Goal: Transaction & Acquisition: Purchase product/service

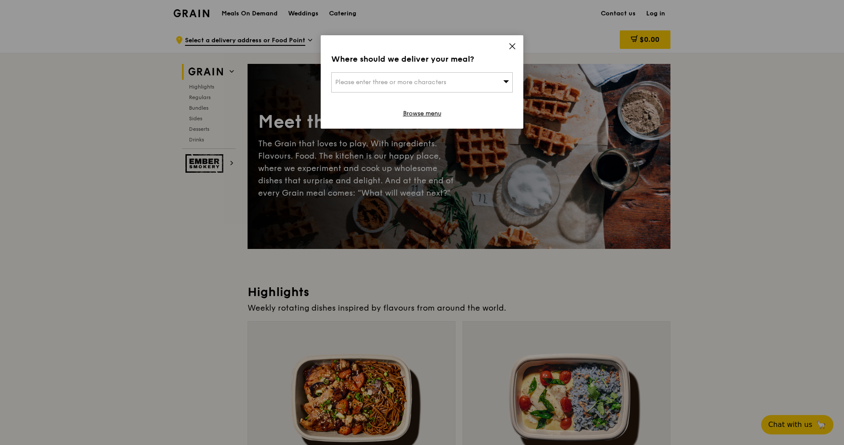
click at [503, 83] on icon at bounding box center [506, 81] width 6 height 7
click at [461, 83] on input "search" at bounding box center [422, 82] width 181 height 19
paste input "[STREET_ADDRESS][PERSON_NAME]"
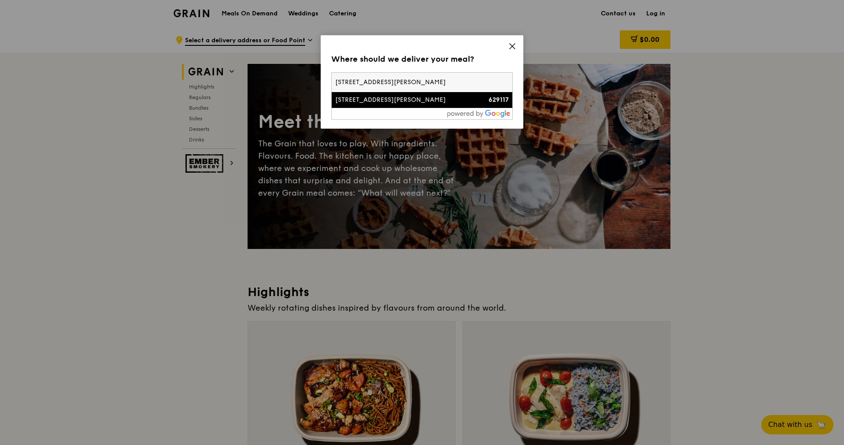
type input "[STREET_ADDRESS][PERSON_NAME]"
click at [404, 100] on div "[STREET_ADDRESS][PERSON_NAME]" at bounding box center [400, 100] width 130 height 9
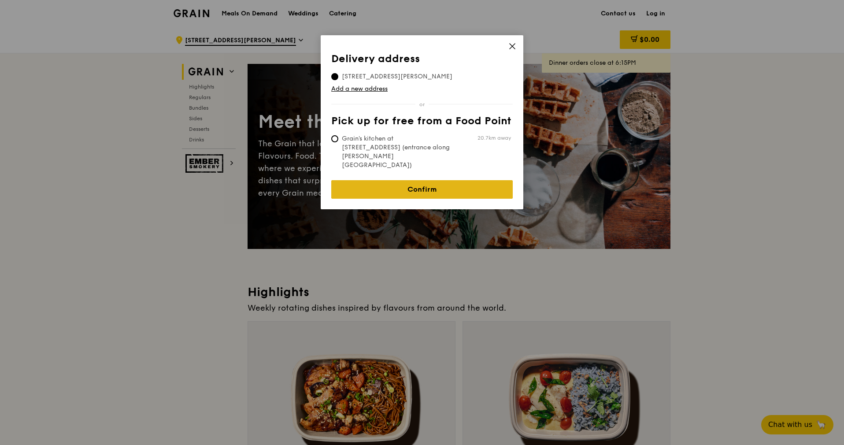
click at [407, 180] on link "Confirm" at bounding box center [422, 189] width 182 height 19
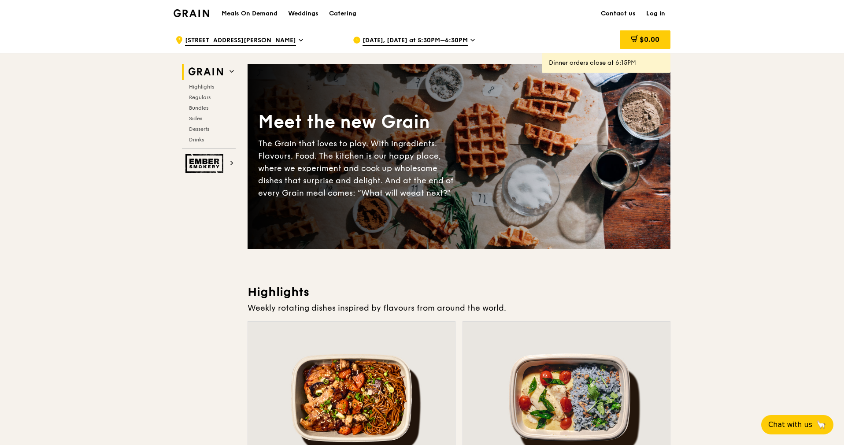
click at [465, 38] on span "[DATE], [DATE] at 5:30PM–6:30PM" at bounding box center [415, 41] width 105 height 10
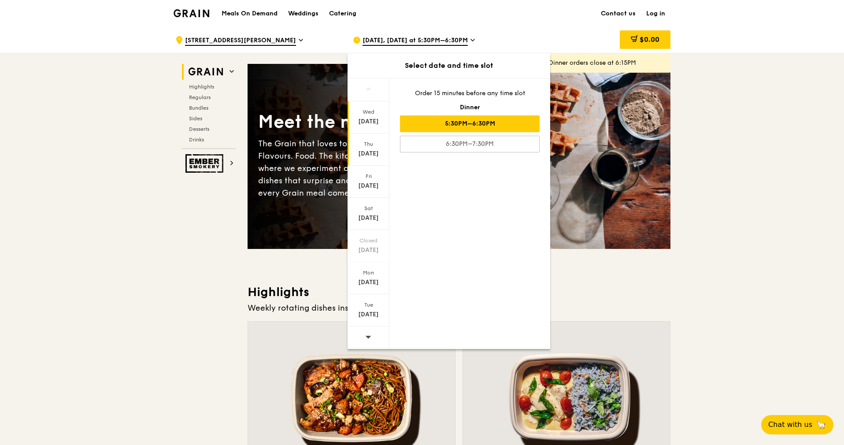
click at [375, 148] on div "[DATE]" at bounding box center [369, 149] width 42 height 32
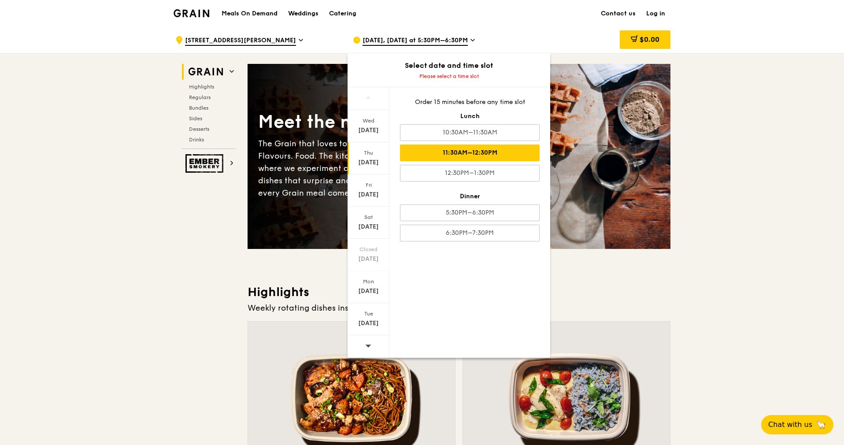
click at [438, 155] on div "11:30AM–12:30PM" at bounding box center [470, 153] width 140 height 17
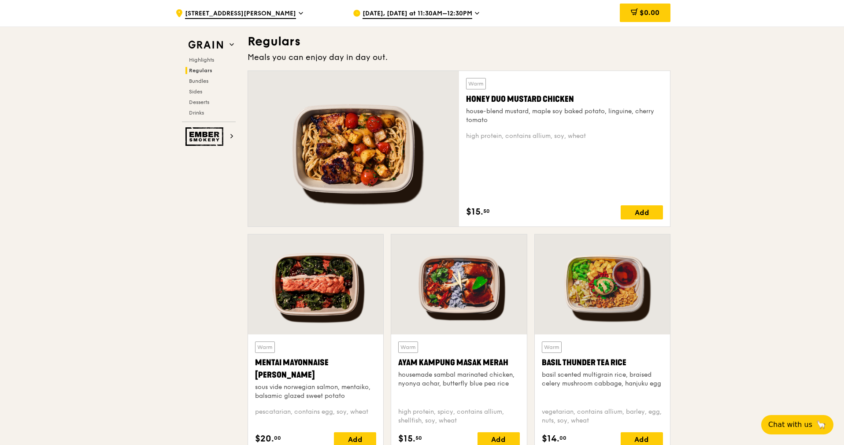
scroll to position [555, 0]
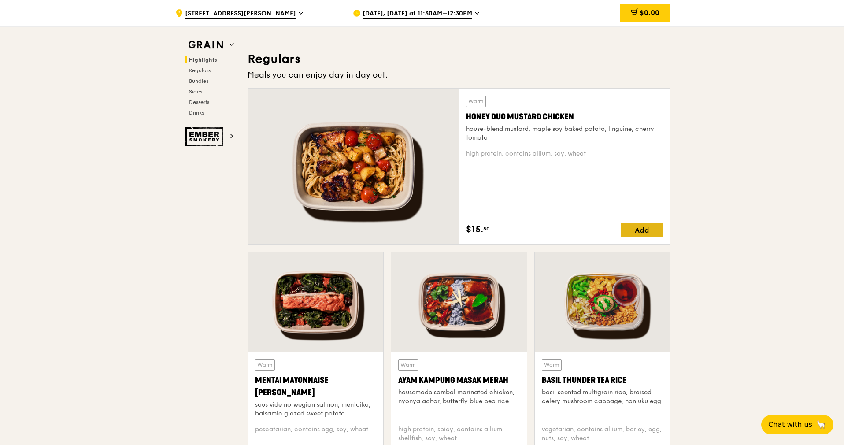
click at [637, 229] on div "Add" at bounding box center [642, 230] width 42 height 14
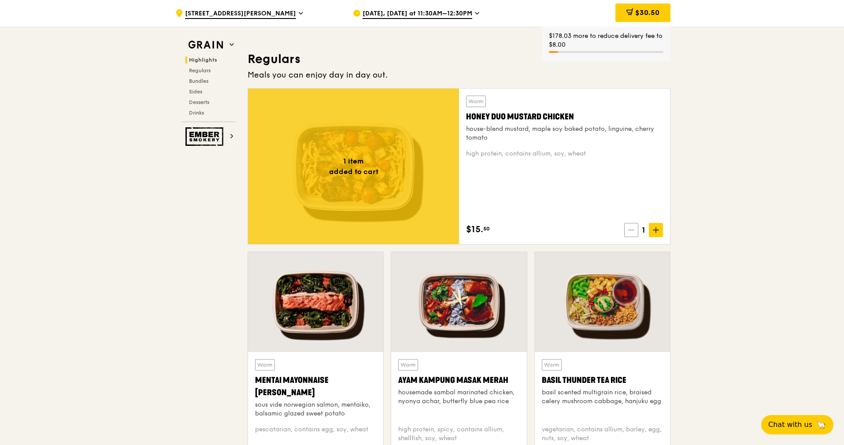
click at [630, 230] on icon at bounding box center [631, 230] width 6 height 6
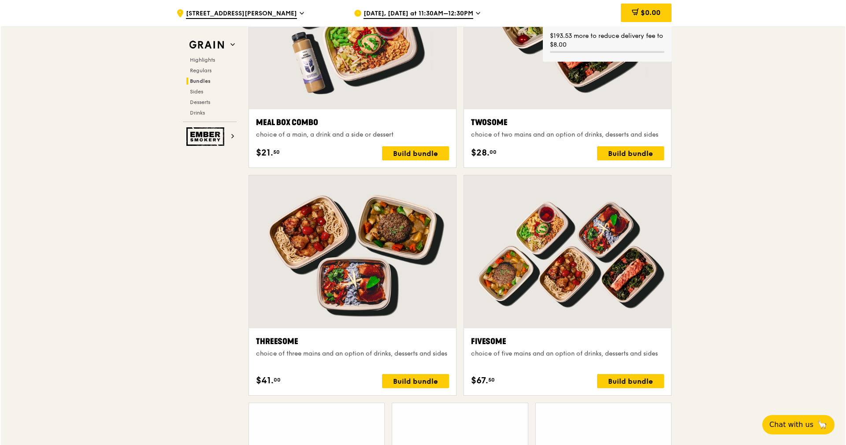
scroll to position [1476, 0]
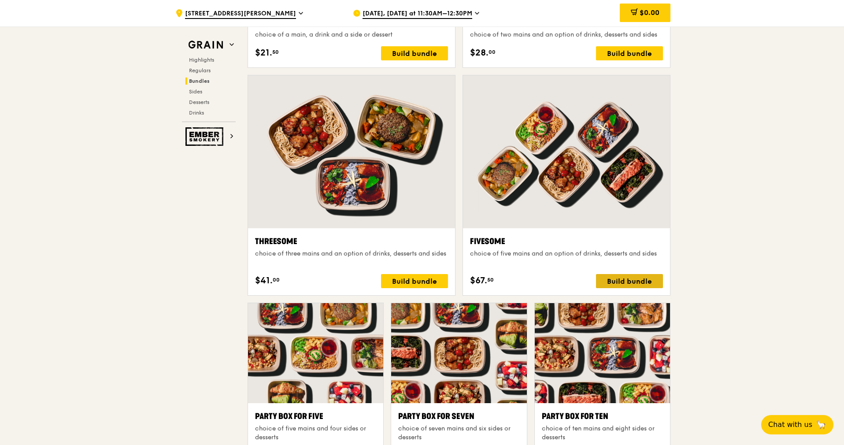
click at [637, 279] on div "Build bundle" at bounding box center [629, 281] width 67 height 14
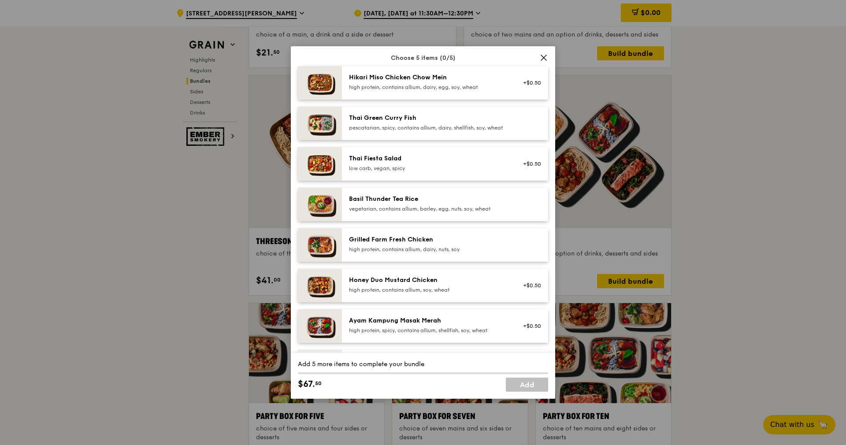
scroll to position [132, 0]
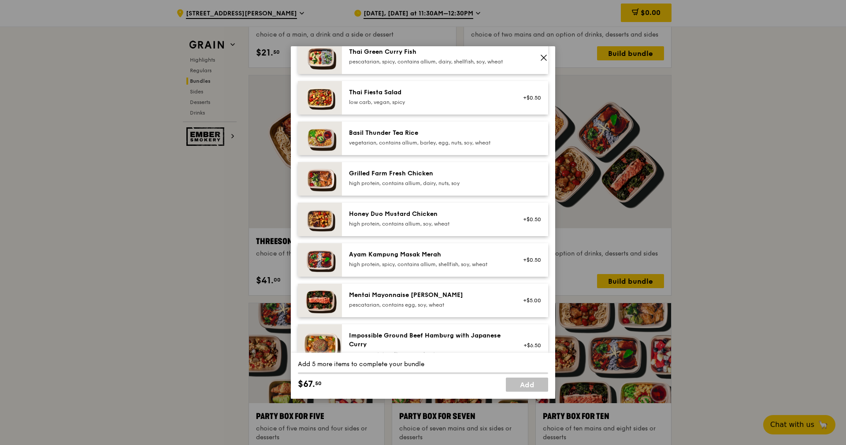
click at [455, 219] on div "Honey Duo Mustard Chicken" at bounding box center [428, 214] width 158 height 9
click at [441, 227] on div "high protein, contains allium, soy, wheat" at bounding box center [428, 223] width 158 height 7
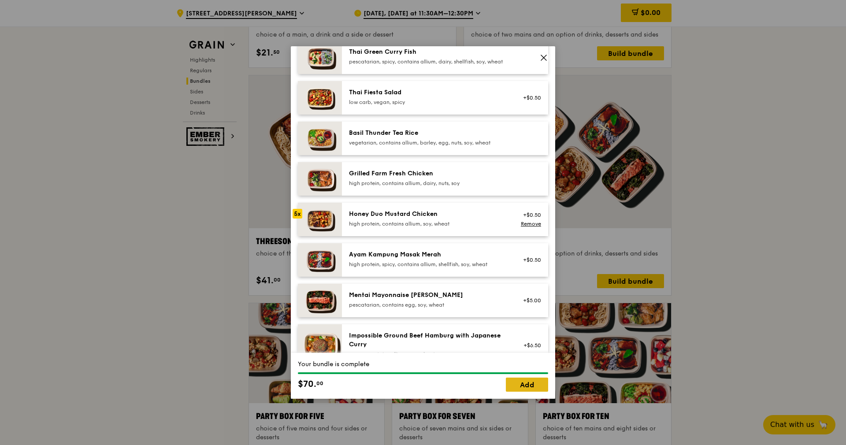
click at [522, 384] on link "Add" at bounding box center [527, 385] width 42 height 14
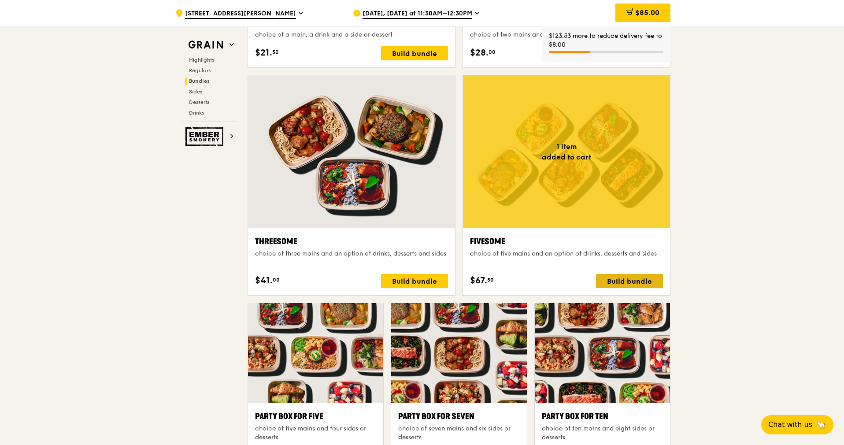
click at [612, 278] on div "Build bundle" at bounding box center [629, 281] width 67 height 14
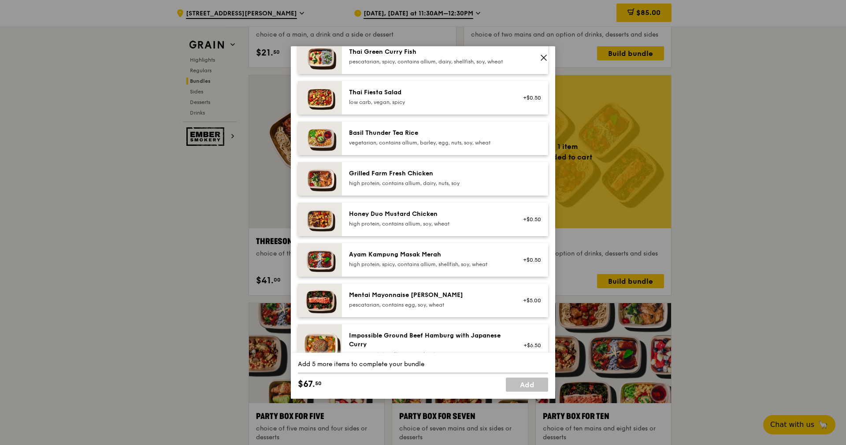
click at [423, 219] on div "Honey Duo Mustard Chicken" at bounding box center [428, 214] width 158 height 9
click at [462, 227] on div "high protein, contains allium, soy, wheat" at bounding box center [428, 223] width 158 height 7
click at [461, 227] on div "high protein, contains allium, soy, wheat" at bounding box center [428, 223] width 158 height 7
click at [460, 227] on div "high protein, contains allium, soy, wheat" at bounding box center [428, 223] width 158 height 7
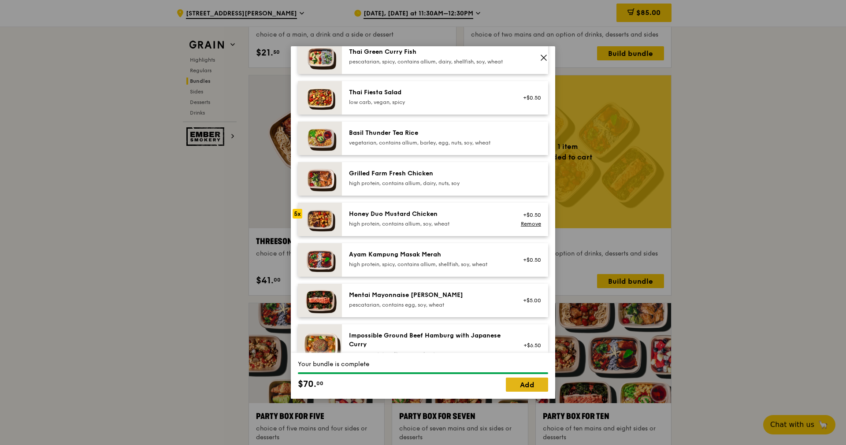
click at [534, 382] on link "Add" at bounding box center [527, 385] width 42 height 14
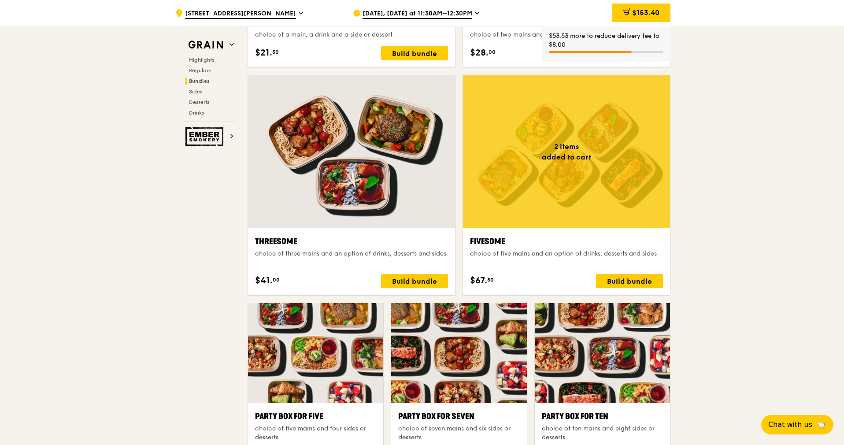
click at [546, 197] on div at bounding box center [566, 151] width 207 height 153
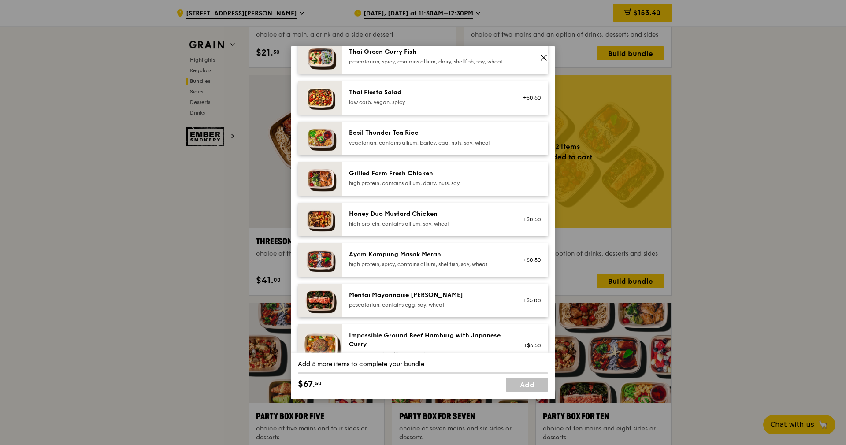
click at [408, 187] on div "high protein, contains allium, dairy, nuts, soy" at bounding box center [428, 183] width 158 height 7
click at [465, 187] on div "high protein, contains allium, dairy, nuts, soy" at bounding box center [428, 183] width 158 height 7
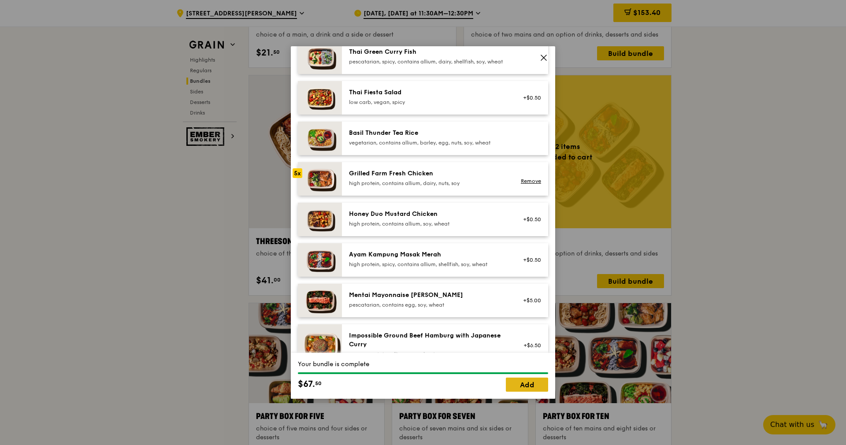
click at [517, 384] on link "Add" at bounding box center [527, 385] width 42 height 14
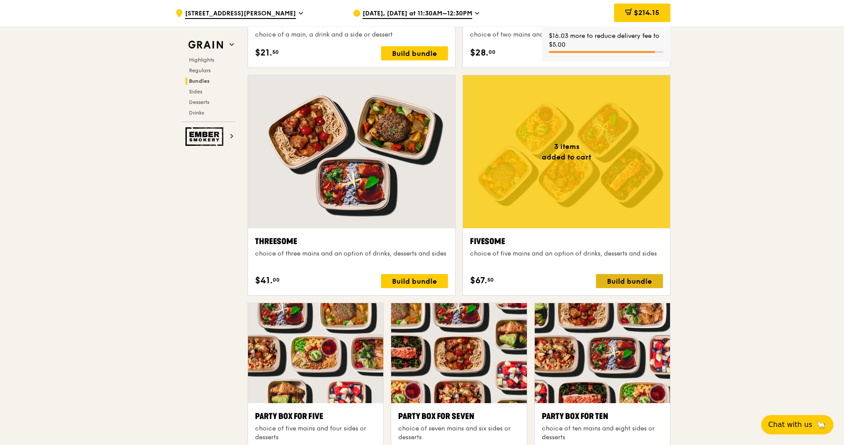
click at [627, 274] on div "Build bundle" at bounding box center [629, 281] width 67 height 14
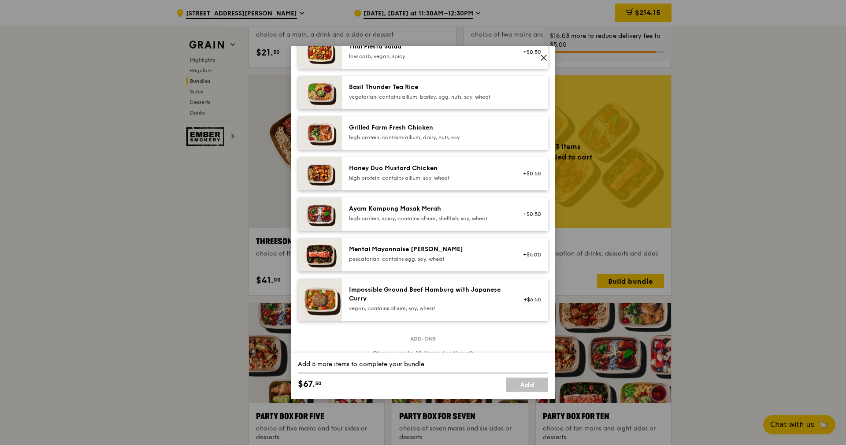
scroll to position [198, 0]
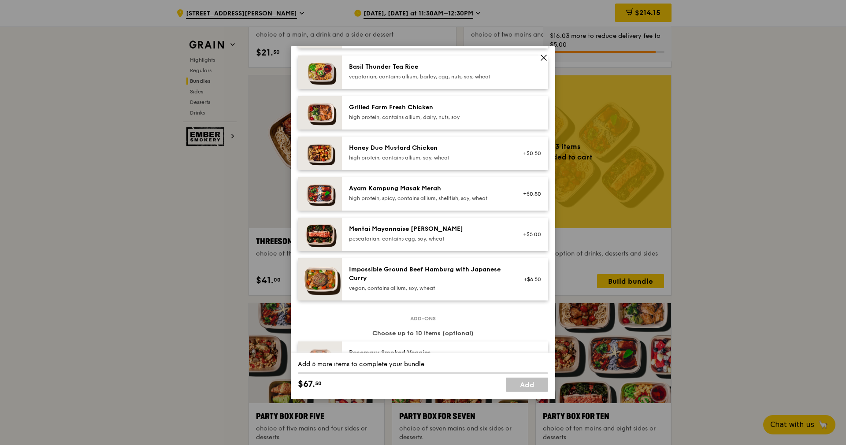
click at [480, 201] on div "high protein, spicy, contains allium, shellfish, soy, wheat" at bounding box center [428, 198] width 158 height 7
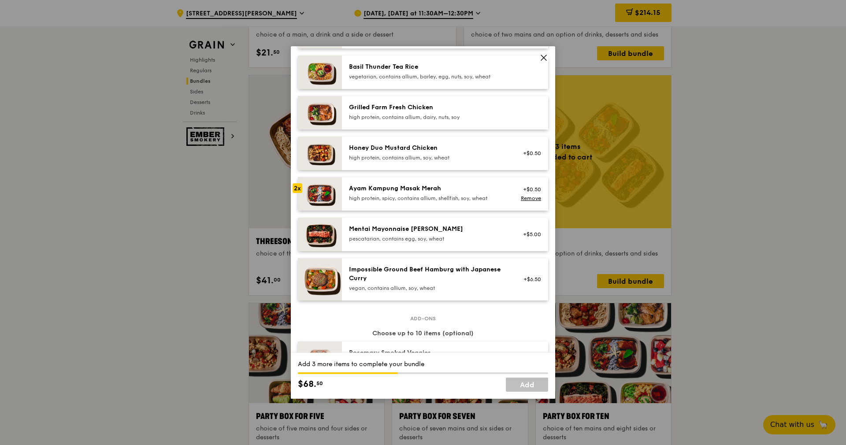
click at [480, 201] on div "high protein, spicy, contains allium, shellfish, soy, wheat" at bounding box center [428, 198] width 158 height 7
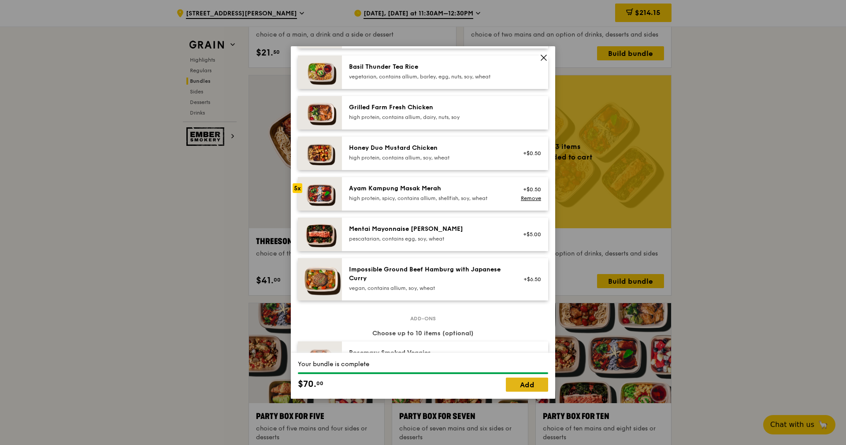
click at [522, 386] on link "Add" at bounding box center [527, 385] width 42 height 14
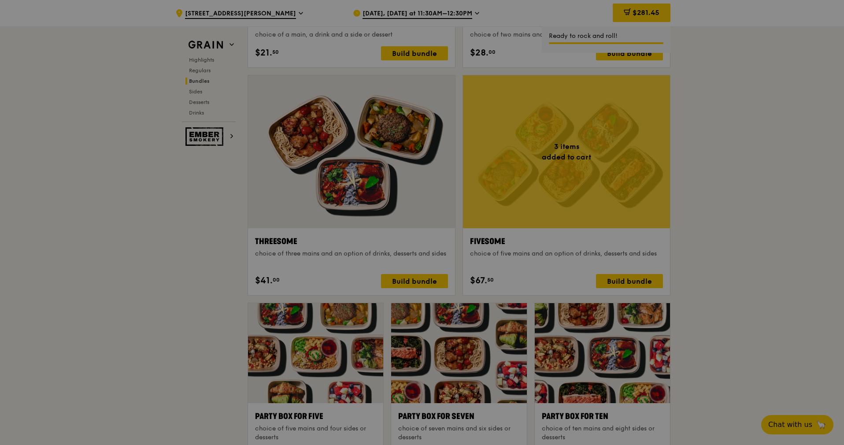
click at [556, 231] on div at bounding box center [422, 222] width 844 height 445
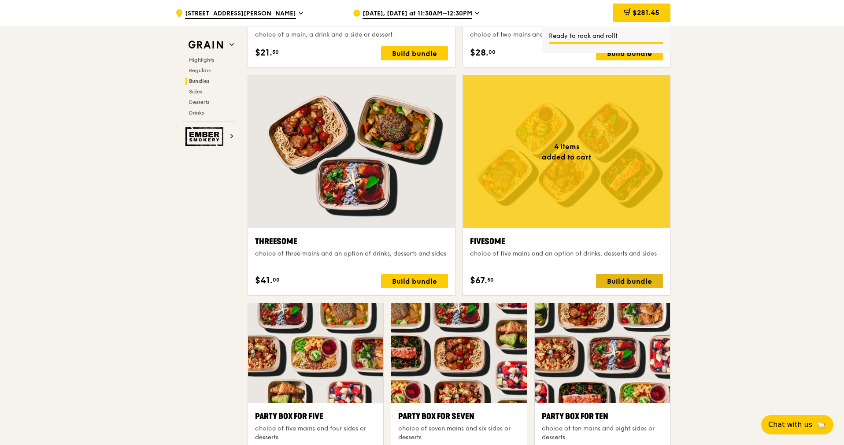
click at [616, 276] on div "Build bundle" at bounding box center [629, 281] width 67 height 14
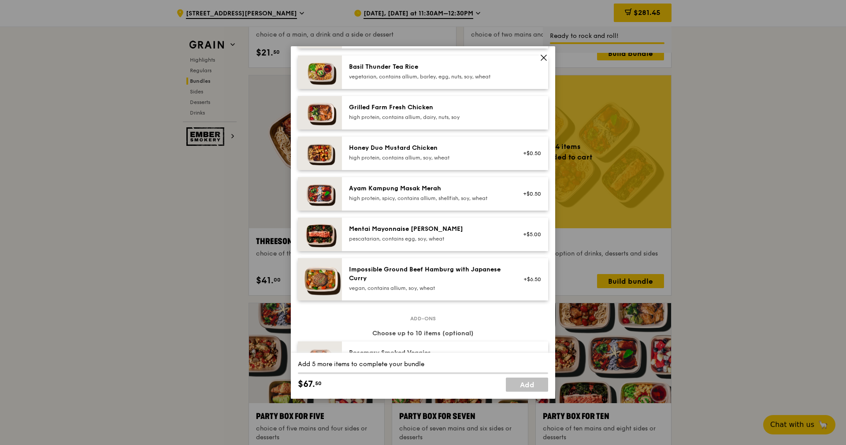
click at [383, 241] on div "Mentai Mayonnaise [PERSON_NAME] pescatarian, contains egg, soy, wheat" at bounding box center [428, 234] width 158 height 18
click at [467, 234] on div "Mentai Mayonnaise [PERSON_NAME]" at bounding box center [428, 229] width 158 height 9
click at [466, 234] on div "Mentai Mayonnaise [PERSON_NAME]" at bounding box center [428, 229] width 158 height 9
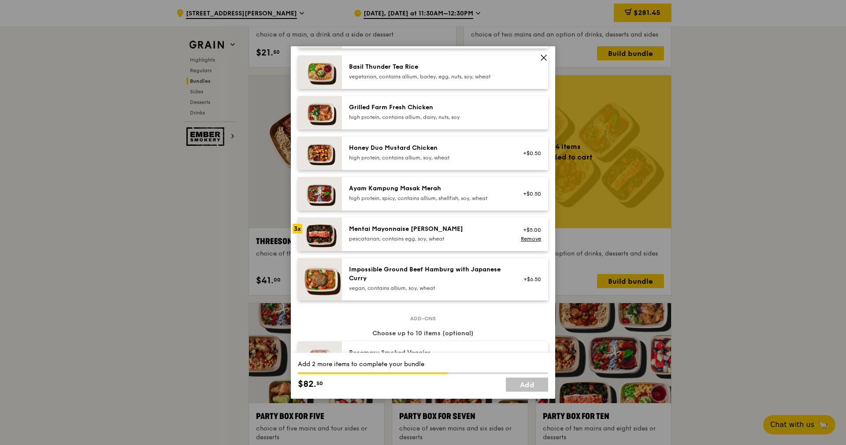
click at [466, 234] on div "Mentai Mayonnaise [PERSON_NAME]" at bounding box center [428, 229] width 158 height 9
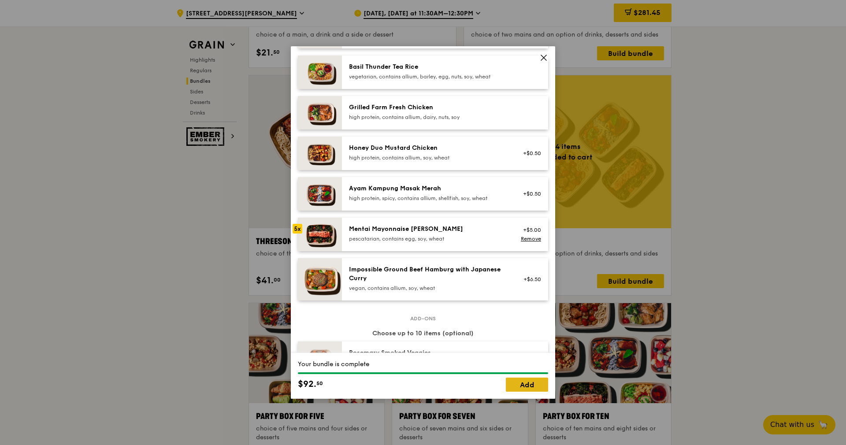
click at [523, 383] on link "Add" at bounding box center [527, 385] width 42 height 14
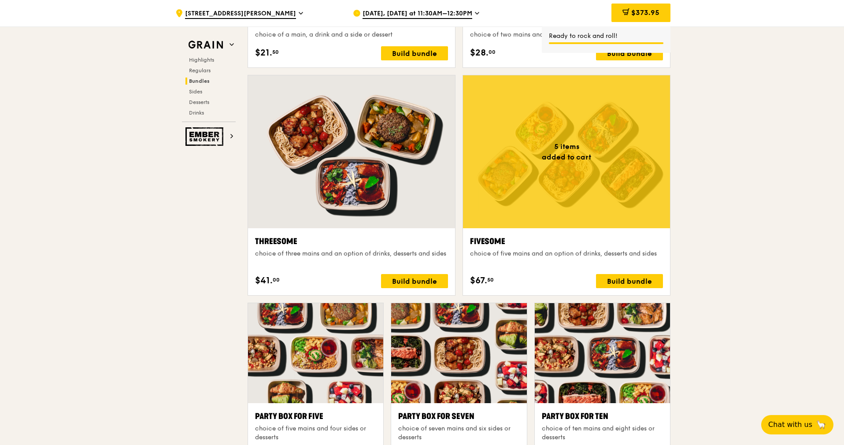
click at [637, 16] on span "$373.95" at bounding box center [645, 12] width 28 height 8
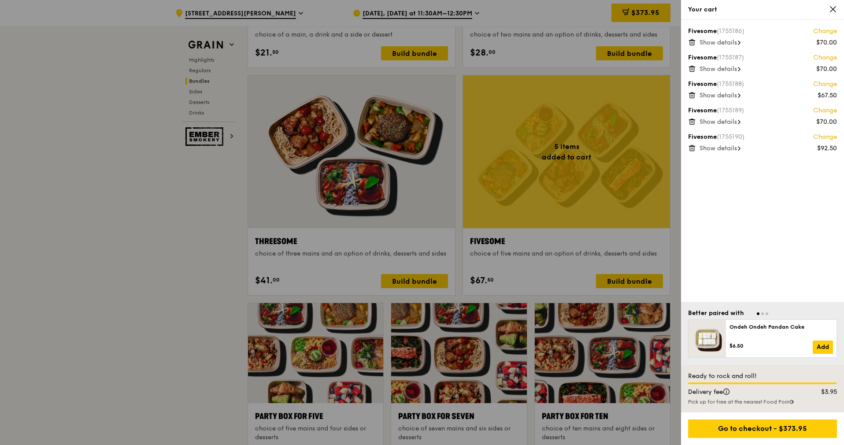
click at [728, 44] on span "Show details" at bounding box center [718, 42] width 37 height 7
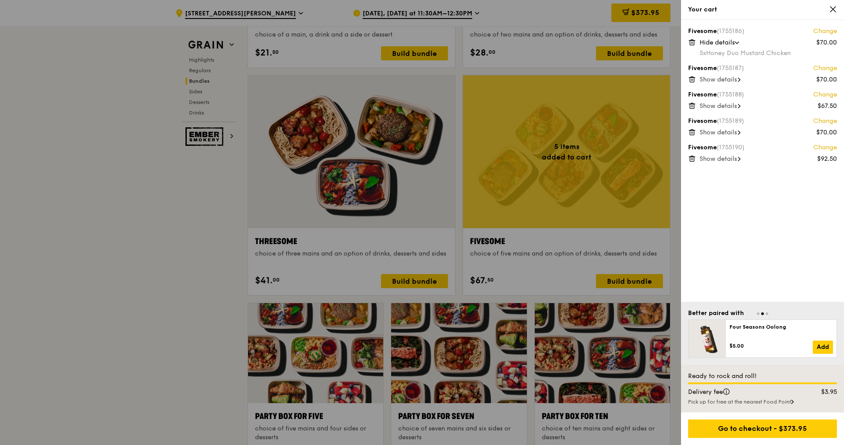
click at [722, 78] on span "Show details" at bounding box center [718, 79] width 37 height 7
click at [716, 119] on span "Show details" at bounding box center [718, 116] width 37 height 7
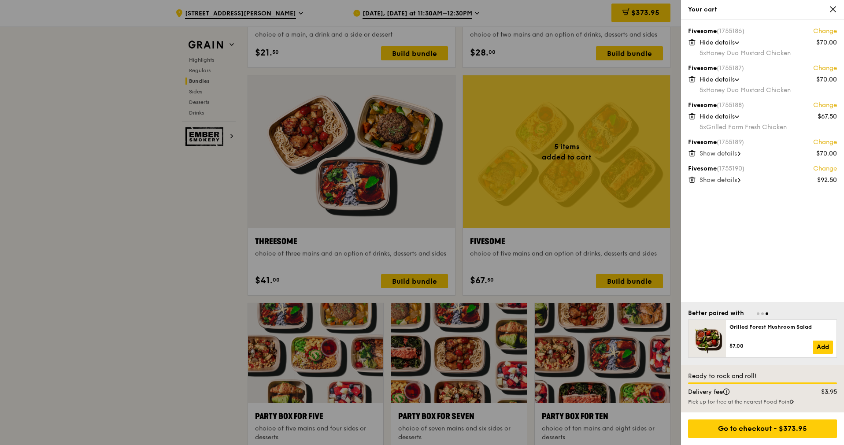
click at [710, 157] on div "Show details" at bounding box center [768, 153] width 137 height 9
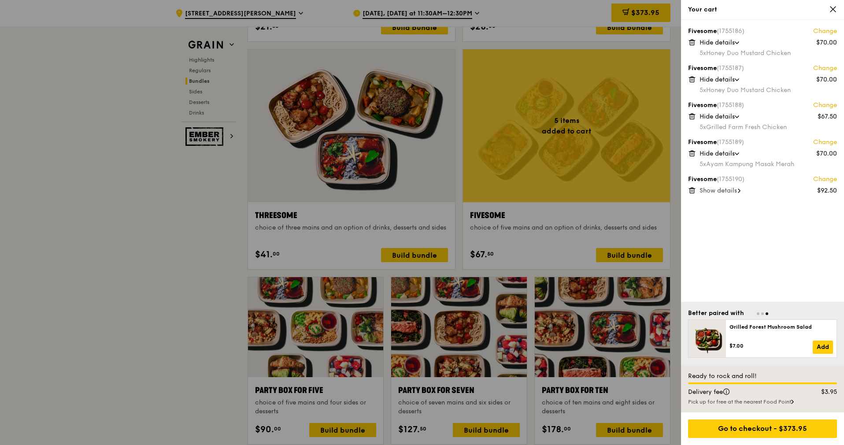
scroll to position [1476, 0]
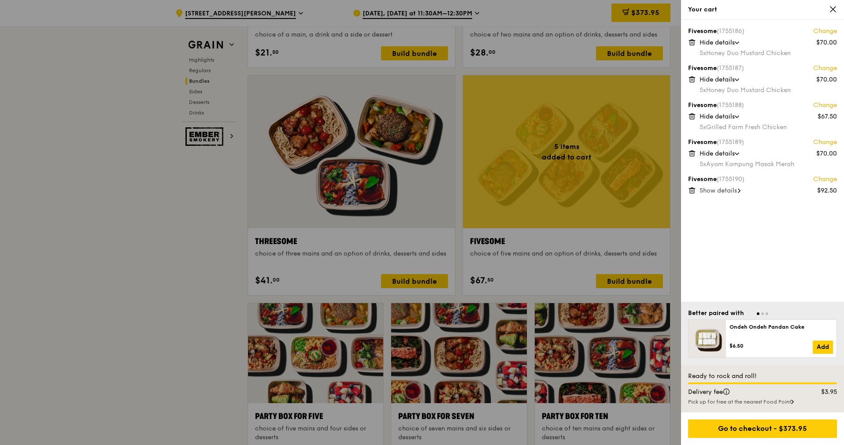
click at [716, 191] on span "Show details" at bounding box center [718, 190] width 37 height 7
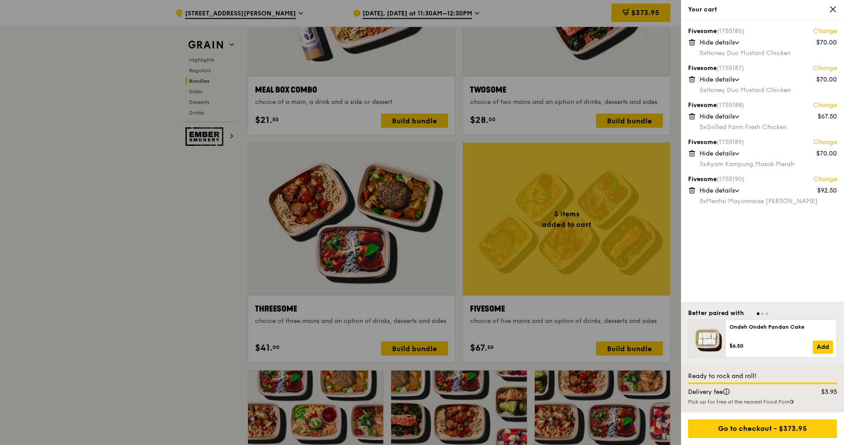
scroll to position [1410, 0]
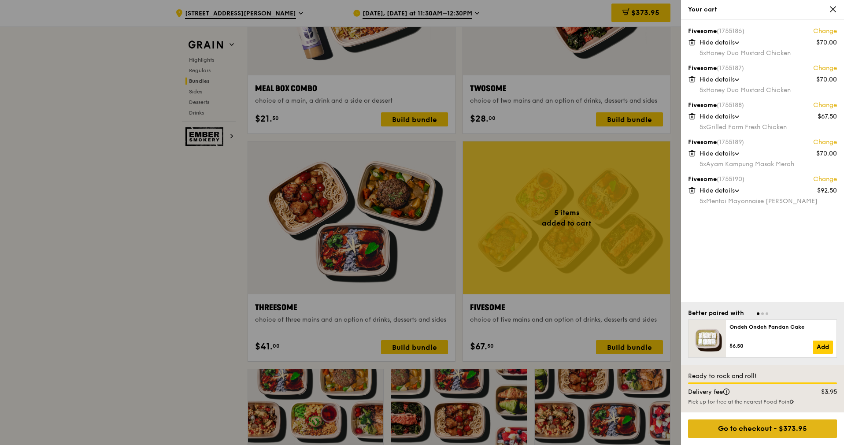
click at [739, 424] on div "Go to checkout - $373.95" at bounding box center [762, 428] width 149 height 19
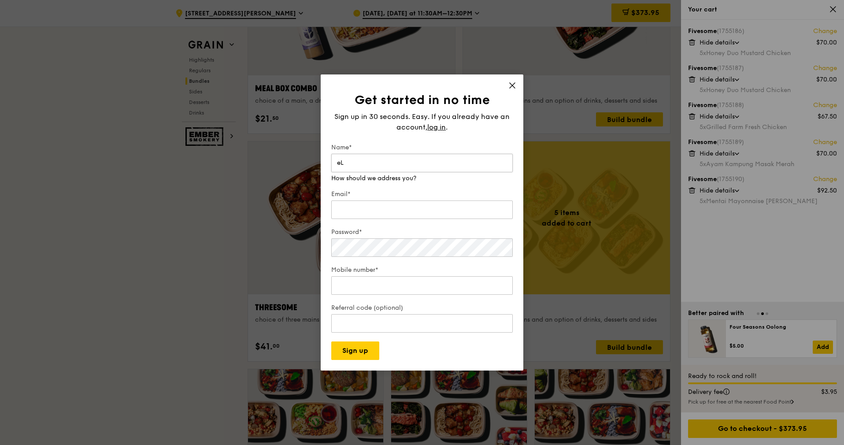
type input "e"
type input "[PERSON_NAME]"
click at [362, 207] on input "Email*" at bounding box center [422, 209] width 182 height 19
paste input "[PERSON_NAME][EMAIL_ADDRESS][DOMAIN_NAME]"
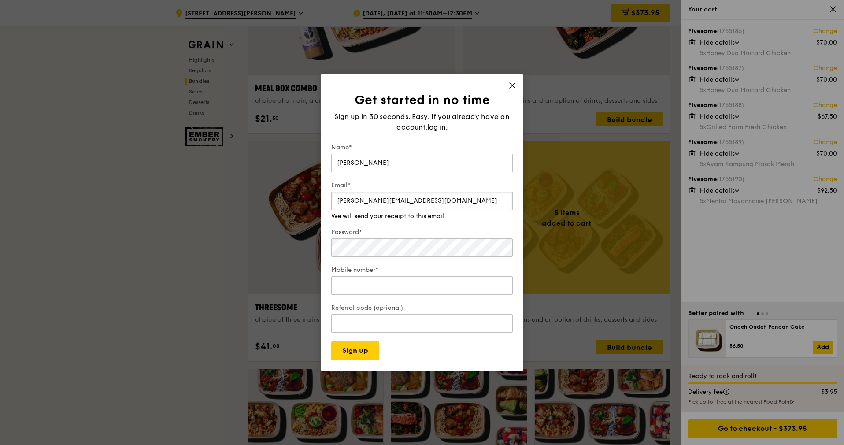
type input "[PERSON_NAME][EMAIL_ADDRESS][DOMAIN_NAME]"
click at [405, 250] on div "Password*" at bounding box center [422, 243] width 182 height 31
click at [391, 285] on input "Mobile number*" at bounding box center [422, 276] width 182 height 19
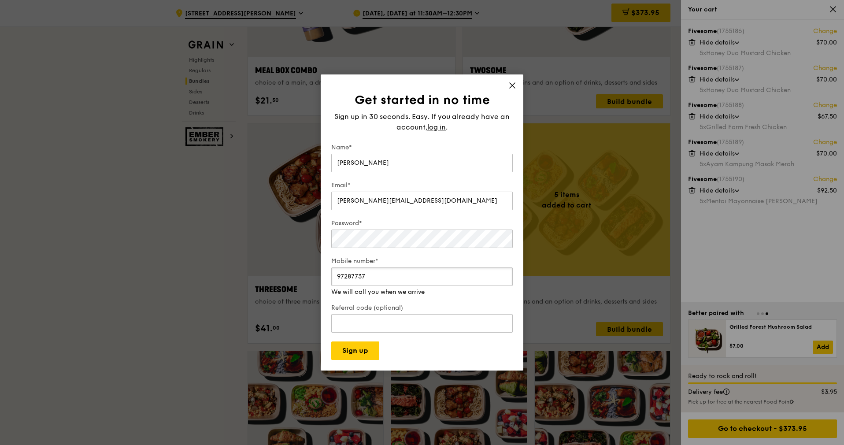
scroll to position [1476, 0]
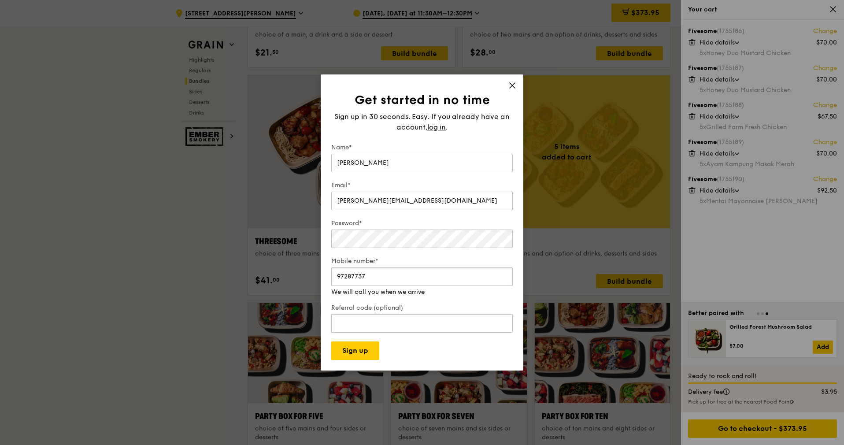
type input "97287737"
click at [381, 324] on div "Referral code (optional) Enter your referral code here" at bounding box center [422, 315] width 182 height 40
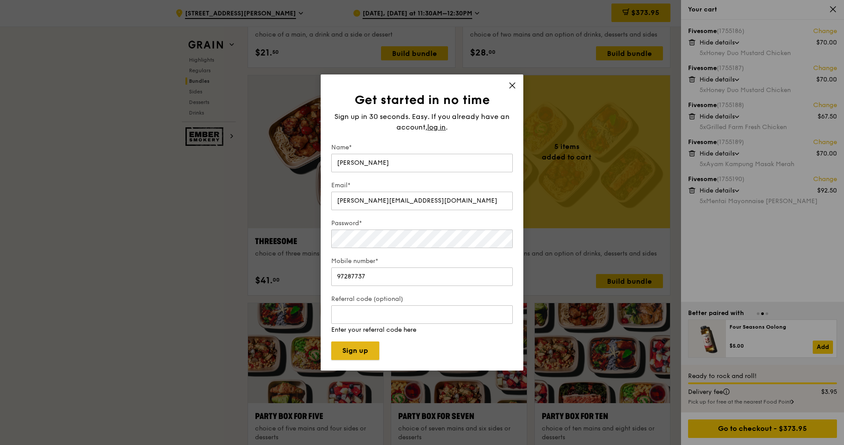
click at [371, 349] on button "Sign up" at bounding box center [355, 350] width 48 height 19
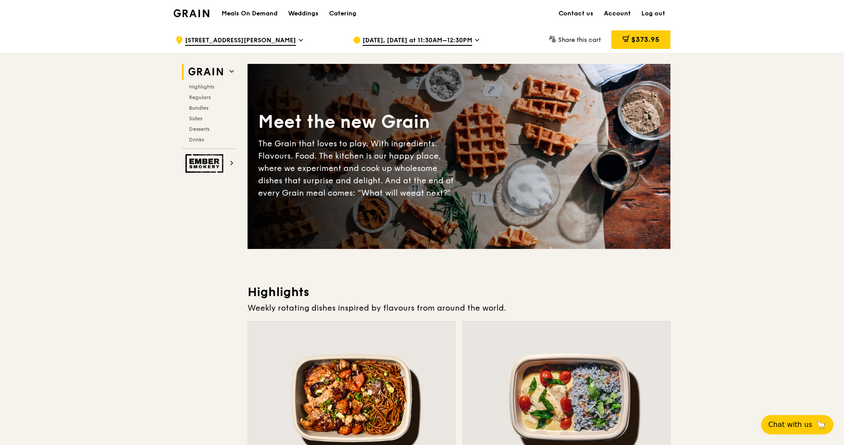
click at [618, 13] on link "Account" at bounding box center [617, 13] width 37 height 26
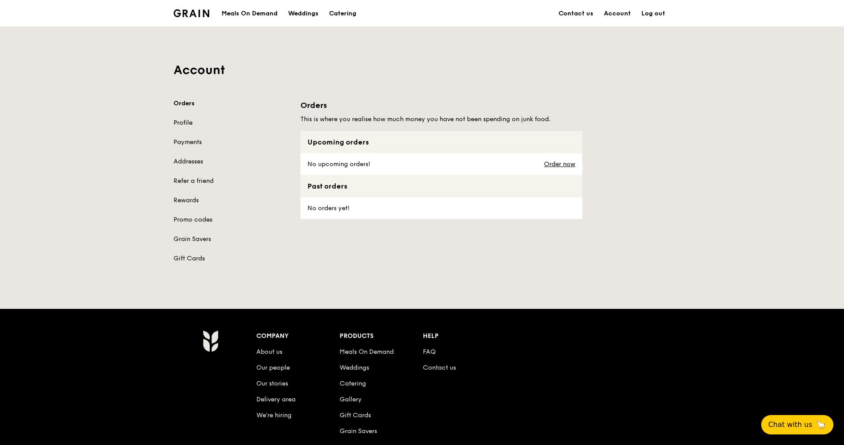
click at [182, 124] on link "Profile" at bounding box center [232, 123] width 116 height 9
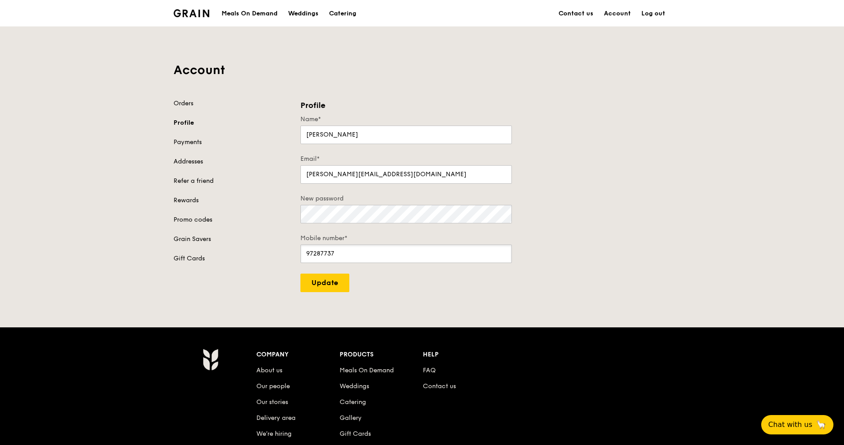
click at [341, 253] on input "97287737" at bounding box center [405, 254] width 211 height 19
type input "97287738"
click at [323, 281] on input "Update" at bounding box center [324, 283] width 49 height 19
type input "Update"
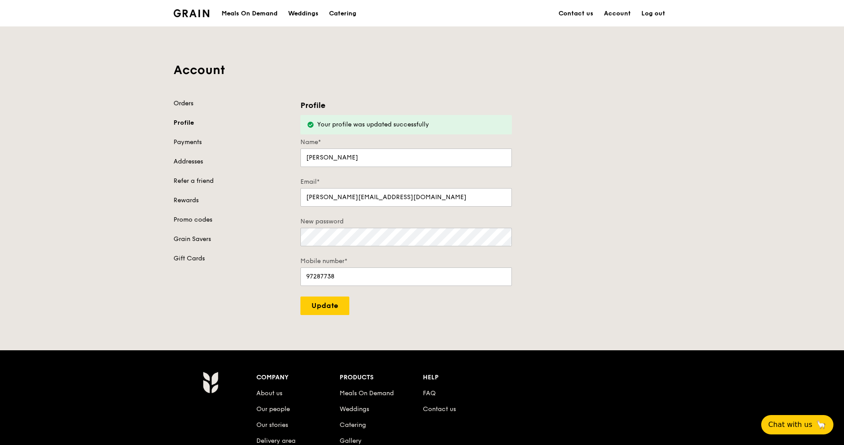
click at [180, 103] on link "Orders" at bounding box center [232, 103] width 116 height 9
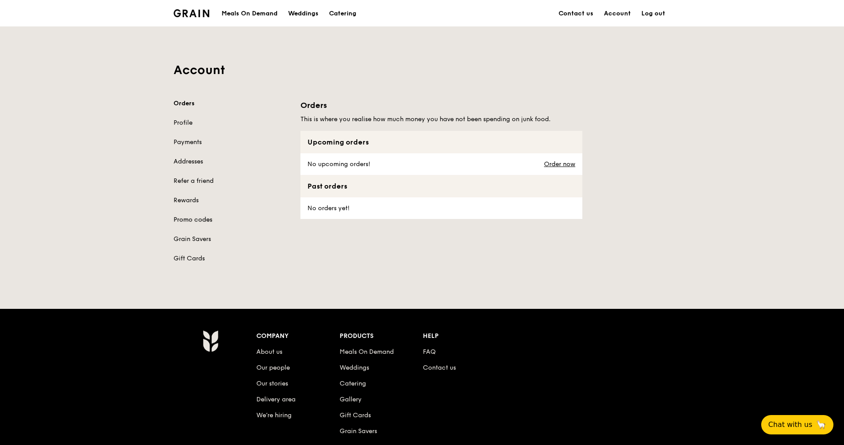
click at [191, 220] on link "Promo codes" at bounding box center [232, 219] width 116 height 9
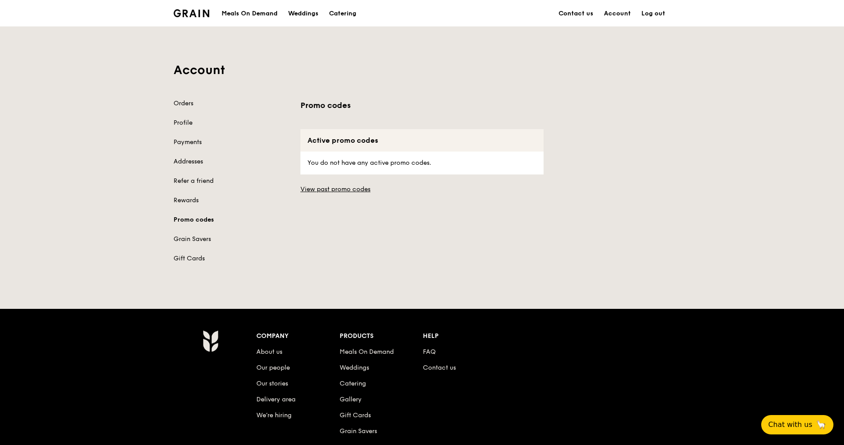
click at [340, 168] on p "You do not have any active promo codes." at bounding box center [422, 163] width 229 height 23
click at [181, 103] on link "Orders" at bounding box center [232, 103] width 116 height 9
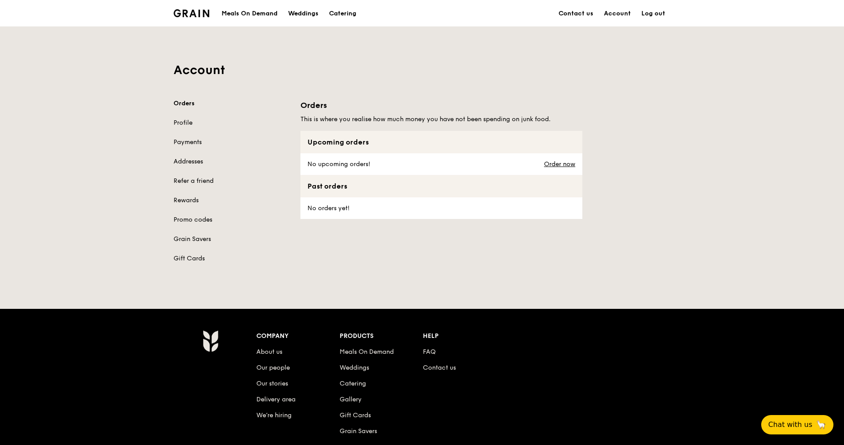
click at [237, 12] on div "Meals On Demand" at bounding box center [250, 13] width 56 height 26
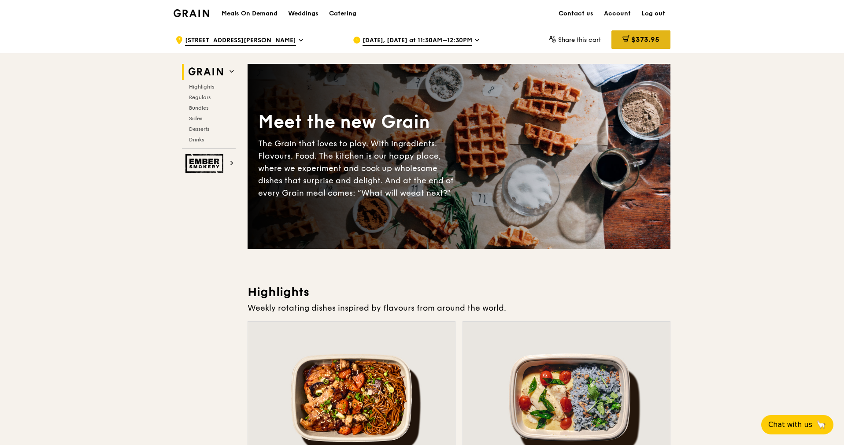
click at [636, 39] on span "$373.95" at bounding box center [645, 39] width 28 height 8
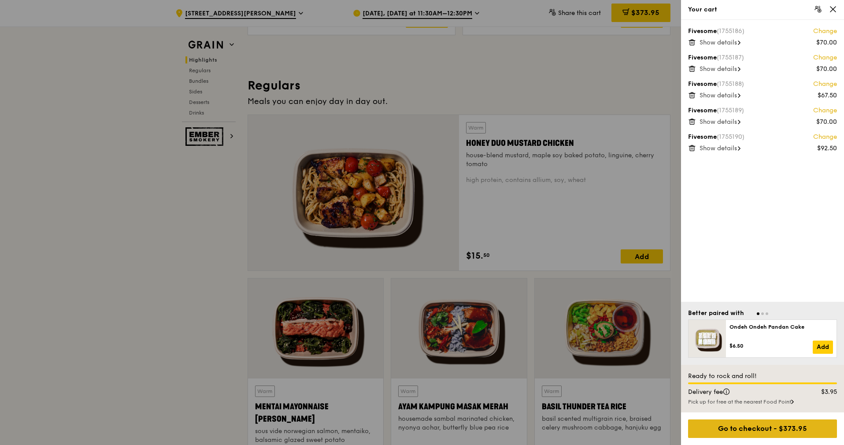
scroll to position [529, 0]
click at [724, 432] on div "Go to checkout - $373.95" at bounding box center [762, 428] width 149 height 19
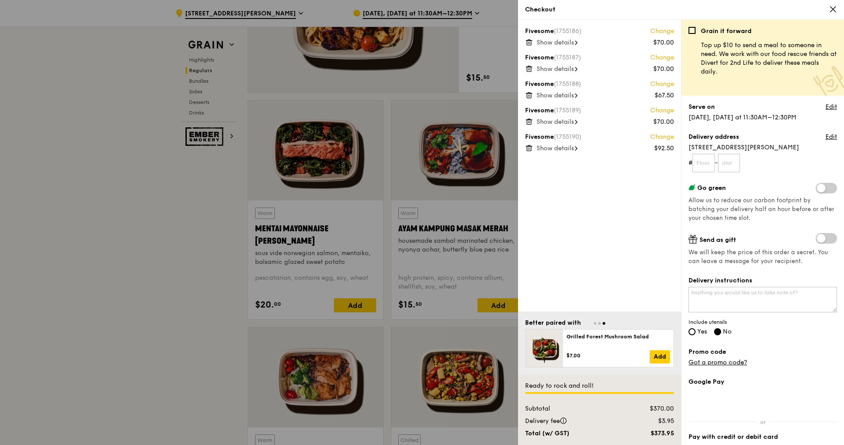
scroll to position [727, 0]
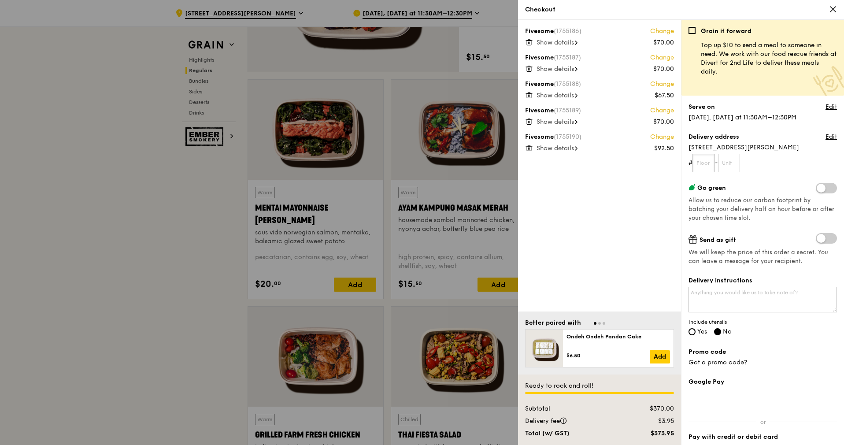
drag, startPoint x: 711, startPoint y: 163, endPoint x: 697, endPoint y: 158, distance: 15.5
click at [711, 163] on input "text" at bounding box center [704, 163] width 22 height 19
type input "13"
click at [731, 161] on input "text" at bounding box center [729, 163] width 22 height 19
type input "01"
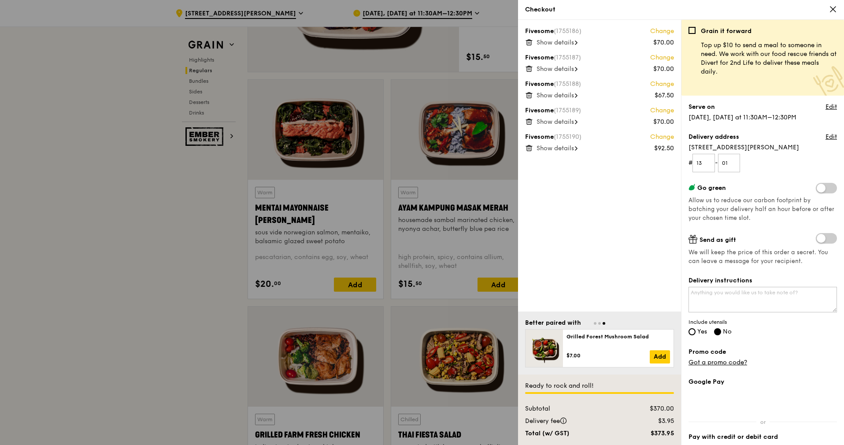
click at [784, 178] on div "Grain it forward Top up $10 to send a meal to someone in need. We work with our…" at bounding box center [763, 236] width 148 height 418
drag, startPoint x: 716, startPoint y: 202, endPoint x: 778, endPoint y: 211, distance: 61.9
click at [778, 211] on span "Allow us to reduce our carbon footprint by batching your delivery half an hour …" at bounding box center [762, 209] width 146 height 25
click at [770, 205] on span "Allow us to reduce our carbon footprint by batching your delivery half an hour …" at bounding box center [762, 209] width 146 height 25
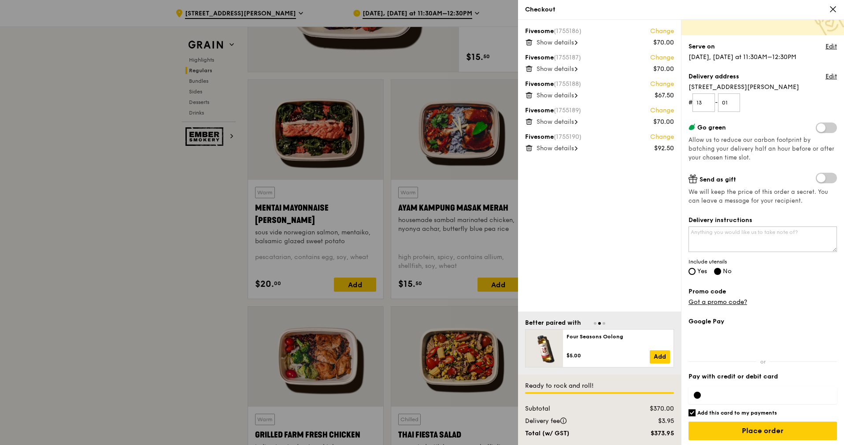
scroll to position [63, 0]
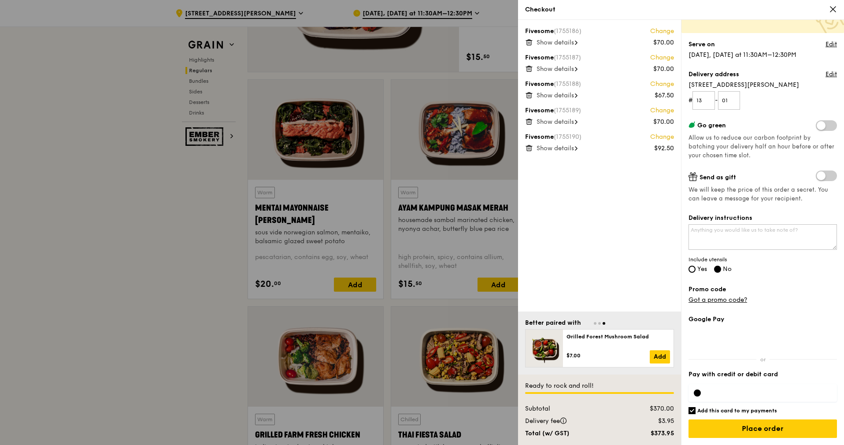
click at [694, 274] on div "Delivery instructions Include utensils Yes No" at bounding box center [763, 244] width 148 height 61
click at [693, 270] on input "Yes" at bounding box center [692, 269] width 7 height 7
radio input "true"
radio input "false"
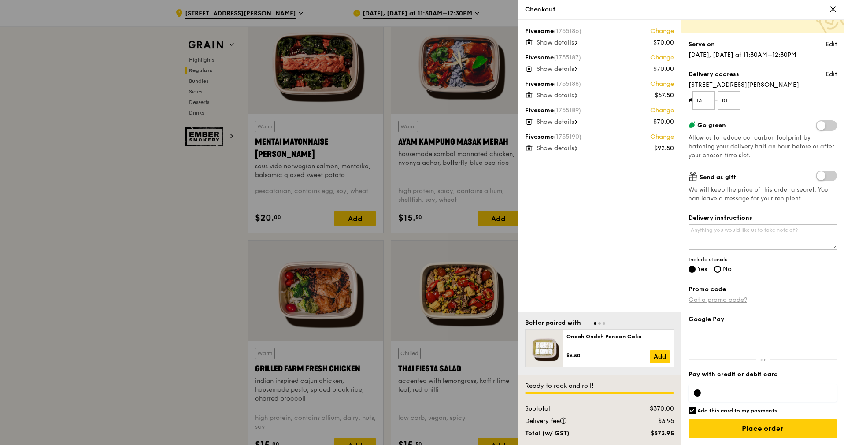
click at [729, 300] on link "Got a promo code?" at bounding box center [718, 299] width 59 height 7
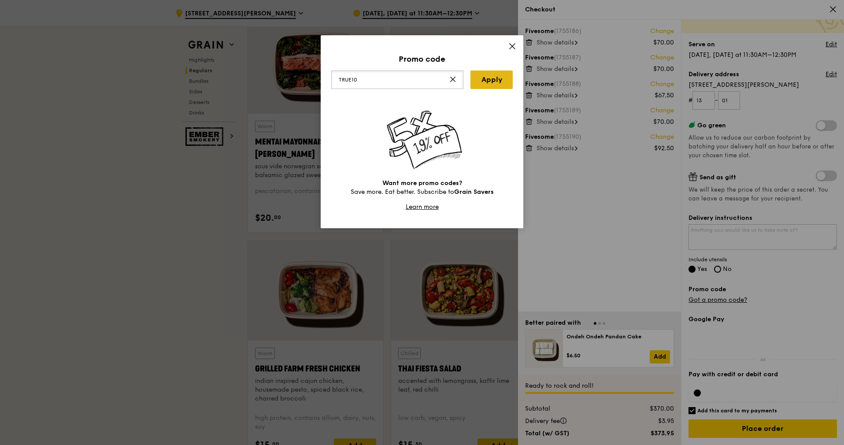
type input "TRUE10"
click at [489, 79] on link "Apply" at bounding box center [492, 79] width 42 height 19
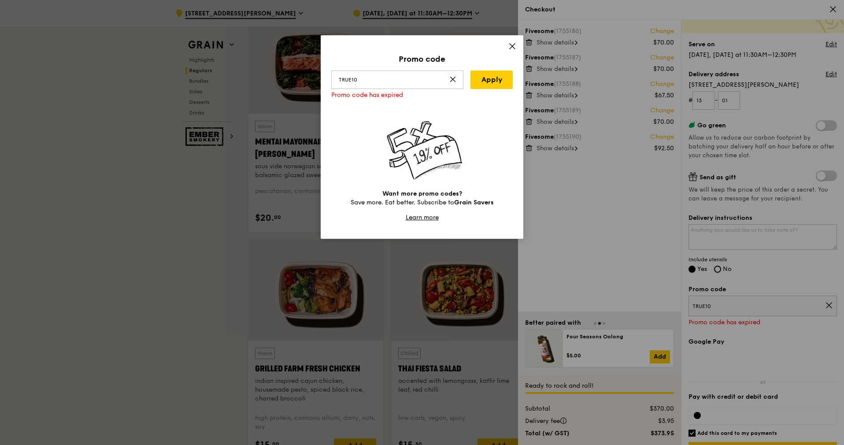
click at [512, 44] on icon at bounding box center [512, 46] width 8 height 8
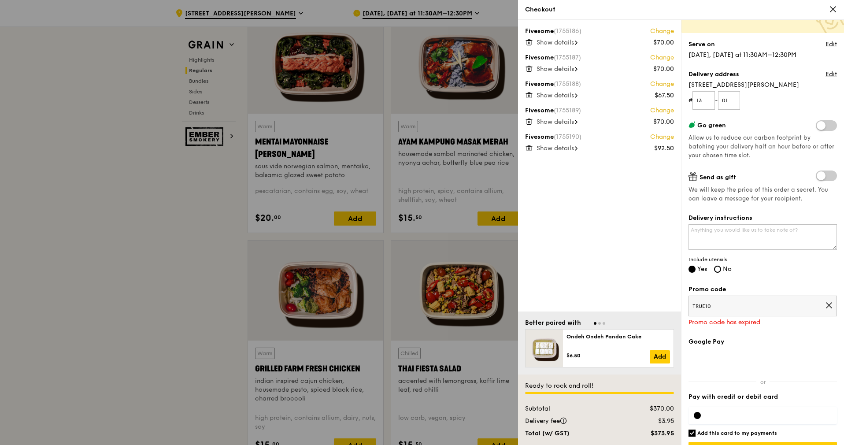
drag, startPoint x: 719, startPoint y: 307, endPoint x: 656, endPoint y: 294, distance: 63.4
click at [656, 295] on div "Fivesome (1755186) Change $70.00 Show details Fivesome (1755187) Change $70.00 …" at bounding box center [681, 232] width 326 height 425
click at [753, 310] on span "TRUE10" at bounding box center [759, 306] width 133 height 7
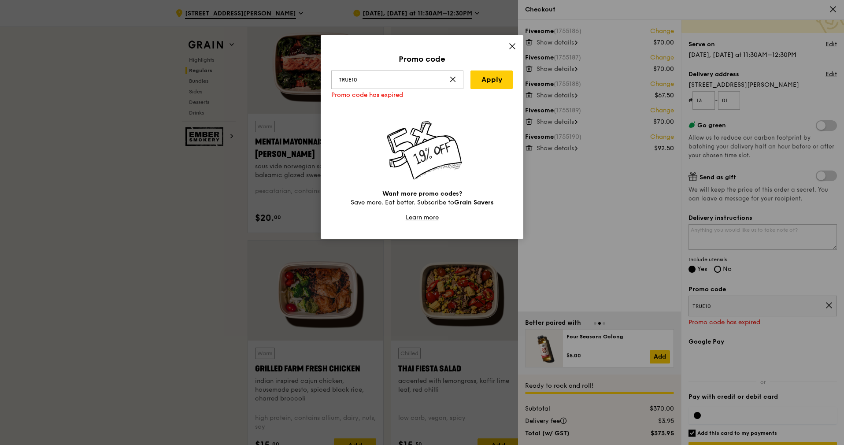
click at [512, 46] on icon at bounding box center [512, 46] width 5 height 5
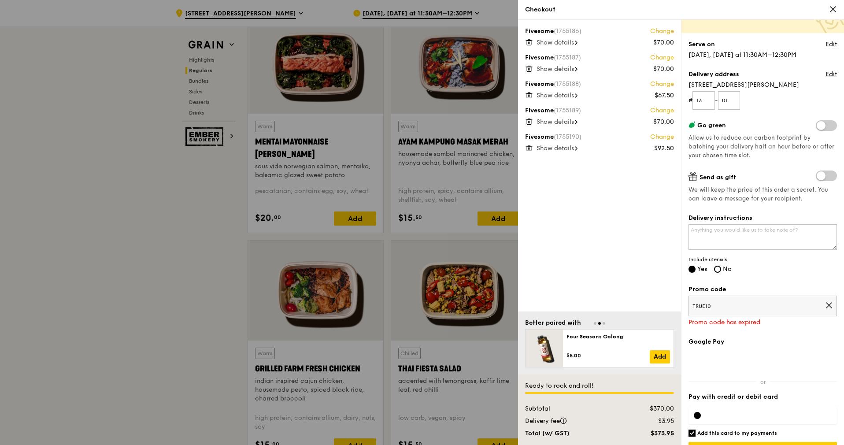
click at [711, 304] on span "TRUE10" at bounding box center [759, 306] width 133 height 7
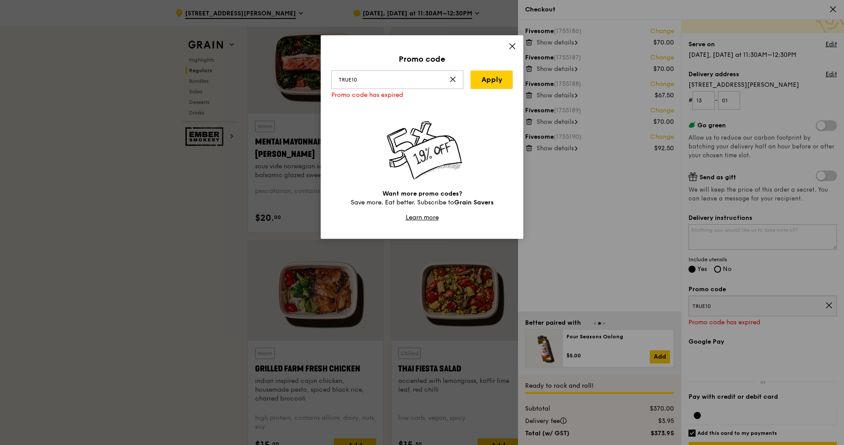
click at [717, 303] on div "Promo code TRUE10 Apply Promo code has expired Want more promo codes? Save more…" at bounding box center [422, 222] width 844 height 445
drag, startPoint x: 419, startPoint y: 80, endPoint x: 277, endPoint y: 61, distance: 143.1
click at [278, 61] on div "Promo code TRUE10 Apply Promo code has expired Want more promo codes? Save more…" at bounding box center [422, 222] width 844 height 445
click at [510, 46] on icon at bounding box center [512, 46] width 8 height 8
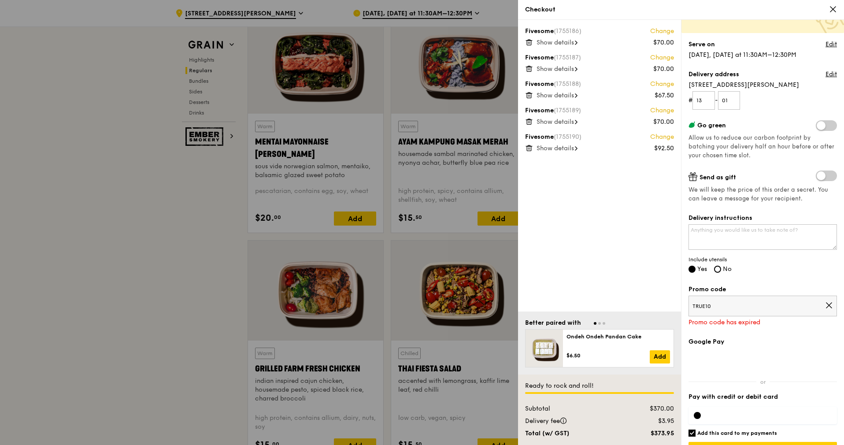
click at [825, 302] on icon at bounding box center [829, 305] width 8 height 8
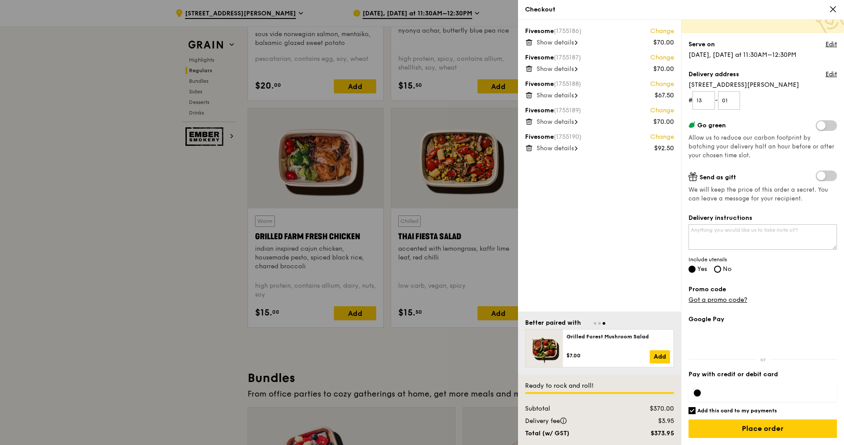
scroll to position [991, 0]
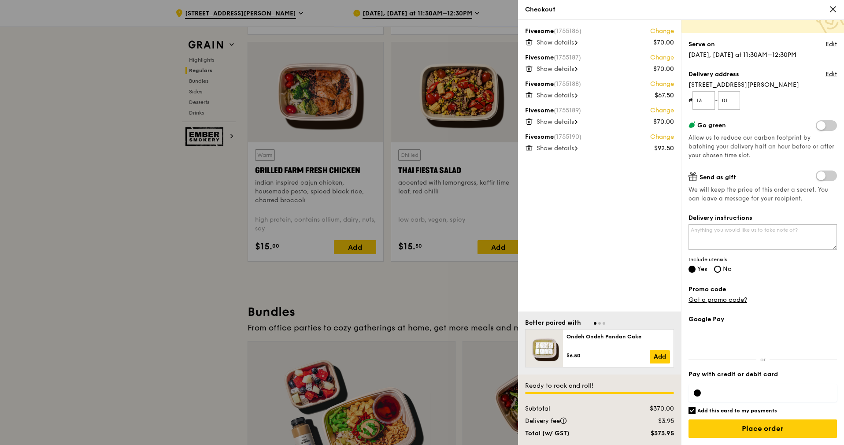
click at [695, 410] on input "Add this card to my payments" at bounding box center [692, 410] width 7 height 7
checkbox input "false"
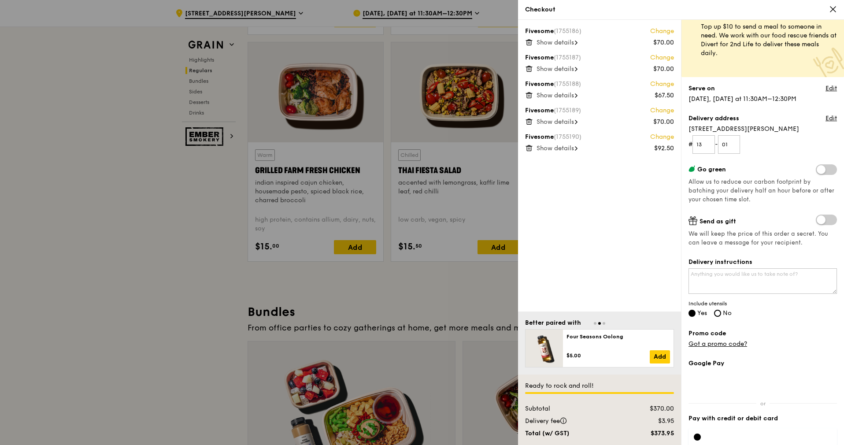
scroll to position [0, 0]
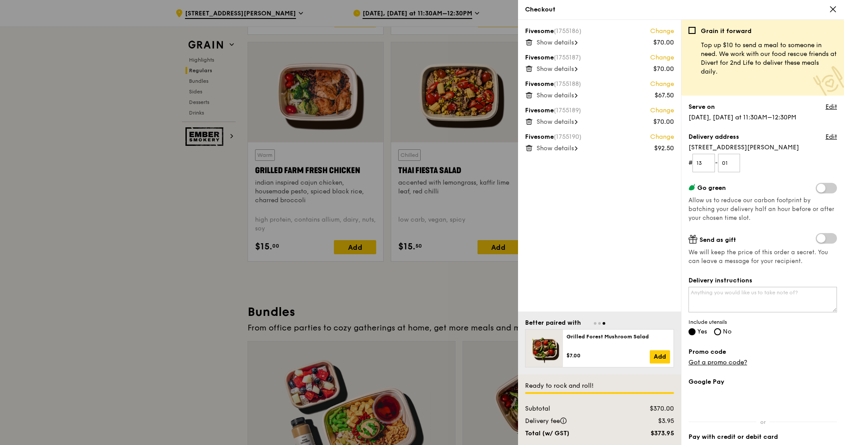
click at [571, 152] on span "Show details" at bounding box center [555, 148] width 37 height 7
click at [568, 122] on span "Show details" at bounding box center [555, 121] width 37 height 7
click at [556, 96] on span "Show details" at bounding box center [555, 95] width 37 height 7
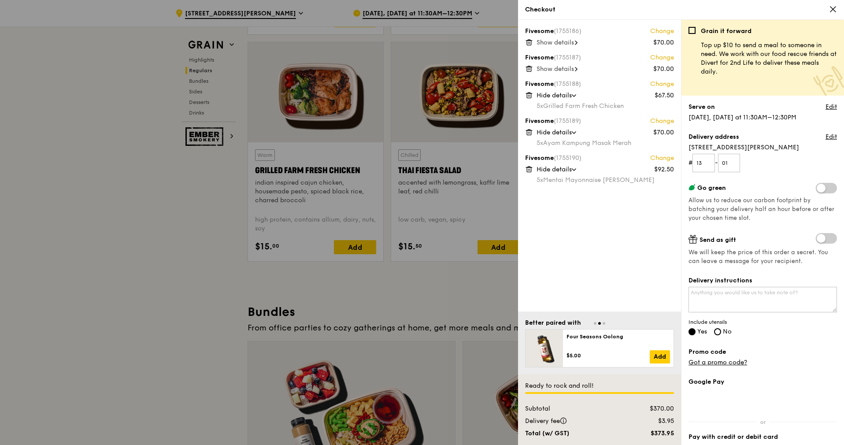
click at [551, 70] on span "Show details" at bounding box center [555, 68] width 37 height 7
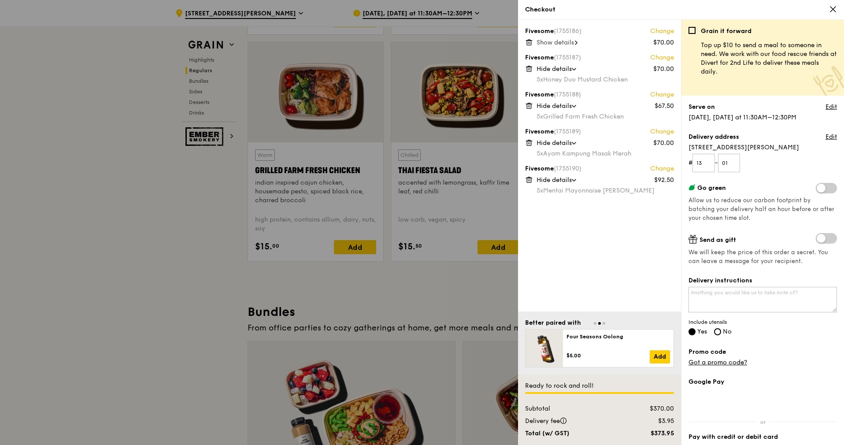
click at [544, 42] on span "Show details" at bounding box center [555, 42] width 37 height 7
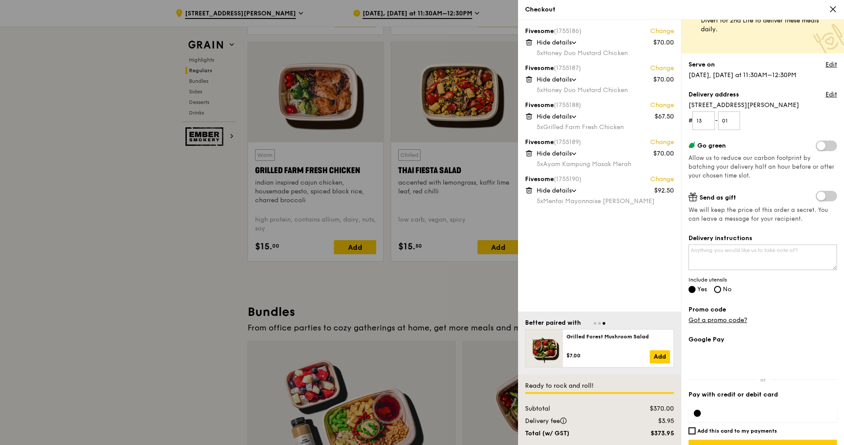
scroll to position [63, 0]
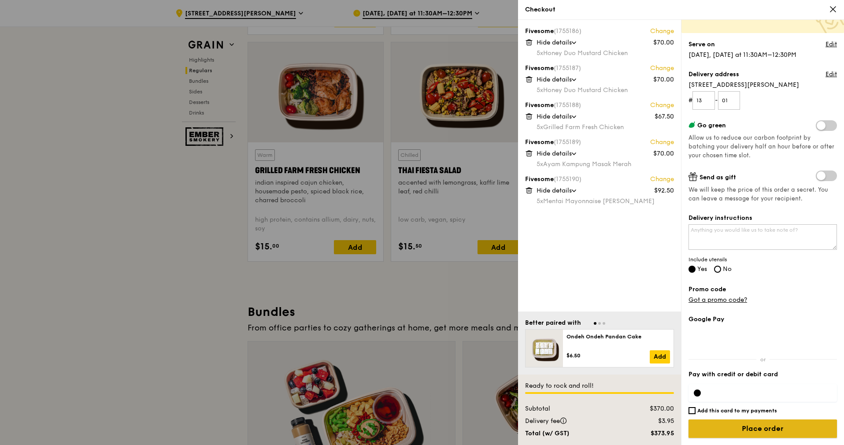
click at [745, 429] on input "Place order" at bounding box center [763, 428] width 148 height 19
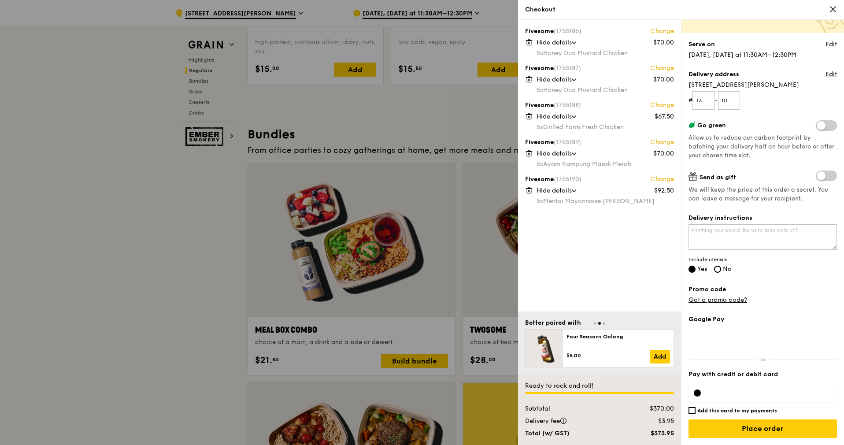
scroll to position [1190, 0]
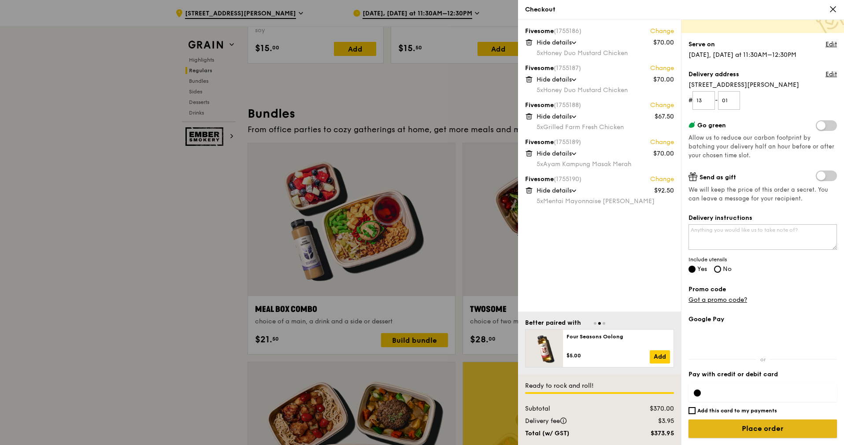
click at [760, 430] on input "Place order" at bounding box center [763, 428] width 148 height 19
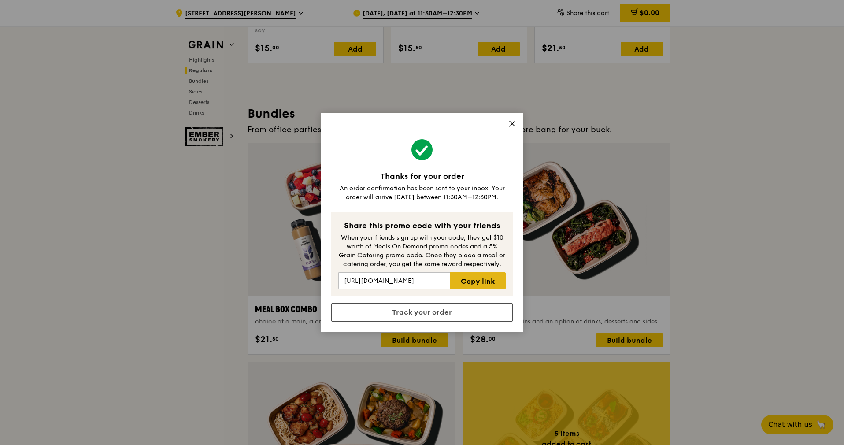
click at [467, 279] on link "Copy link" at bounding box center [478, 280] width 56 height 17
click at [511, 120] on icon at bounding box center [512, 124] width 8 height 8
